Goal: Task Accomplishment & Management: Manage account settings

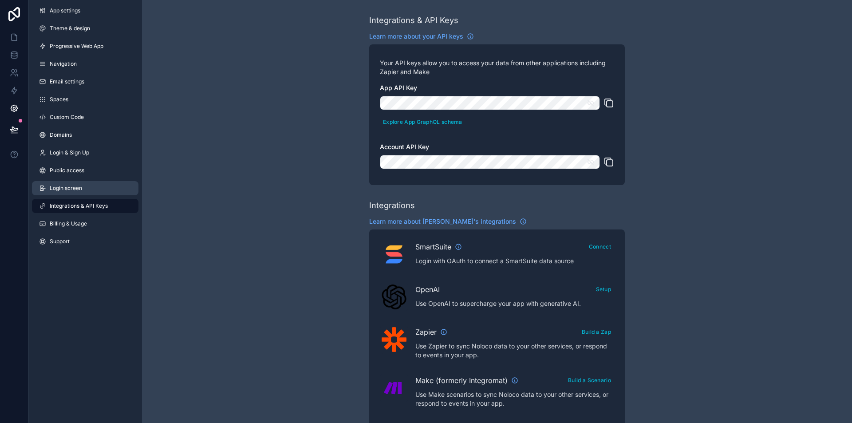
click at [82, 187] on span "Login screen" at bounding box center [66, 188] width 32 height 7
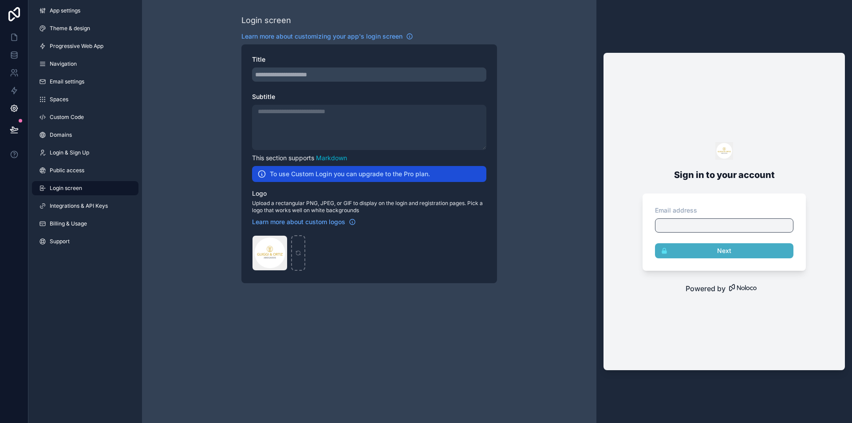
click at [50, 127] on div "App settings Theme & design Progressive Web App Navigation Email settings Space…" at bounding box center [85, 128] width 114 height 256
click at [61, 135] on span "Domains" at bounding box center [61, 134] width 22 height 7
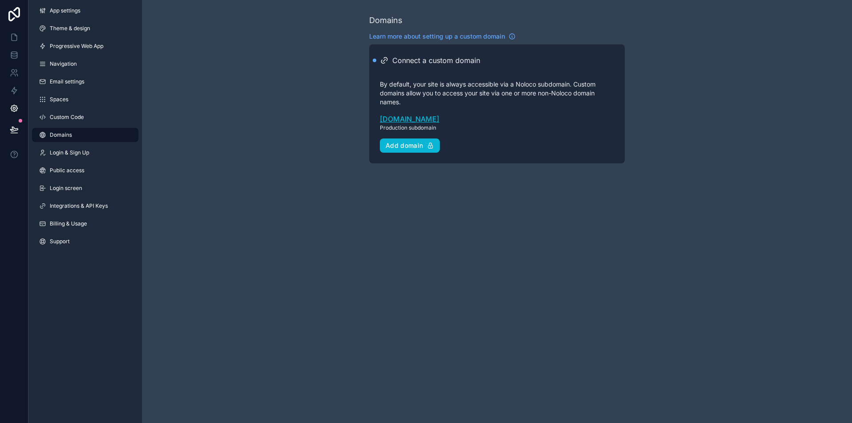
click at [474, 120] on link "estudioguiggiortiz.noloco.co" at bounding box center [497, 119] width 234 height 11
